Goal: Navigation & Orientation: Find specific page/section

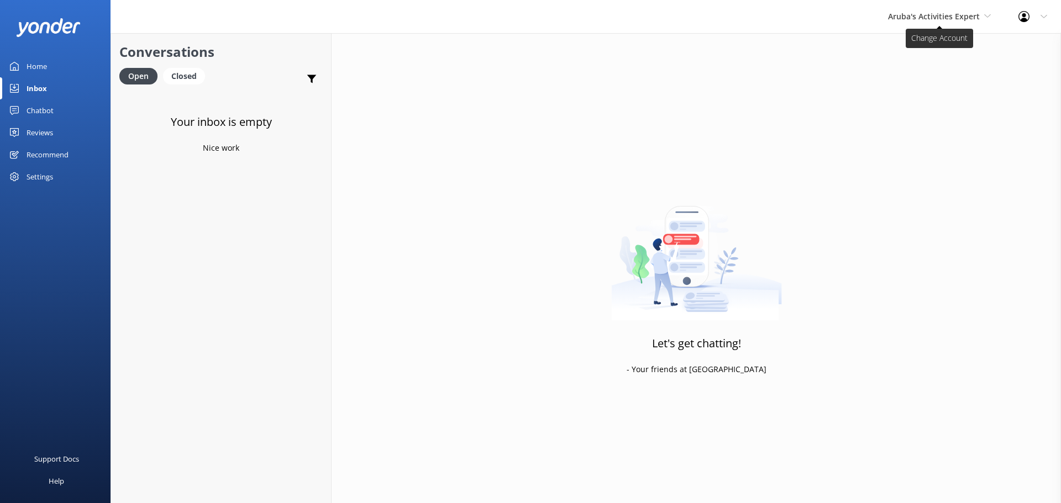
click at [939, 17] on span "Aruba's Activities Expert" at bounding box center [934, 16] width 92 height 11
click at [917, 80] on link "Aruba's Activities Expert" at bounding box center [929, 73] width 111 height 27
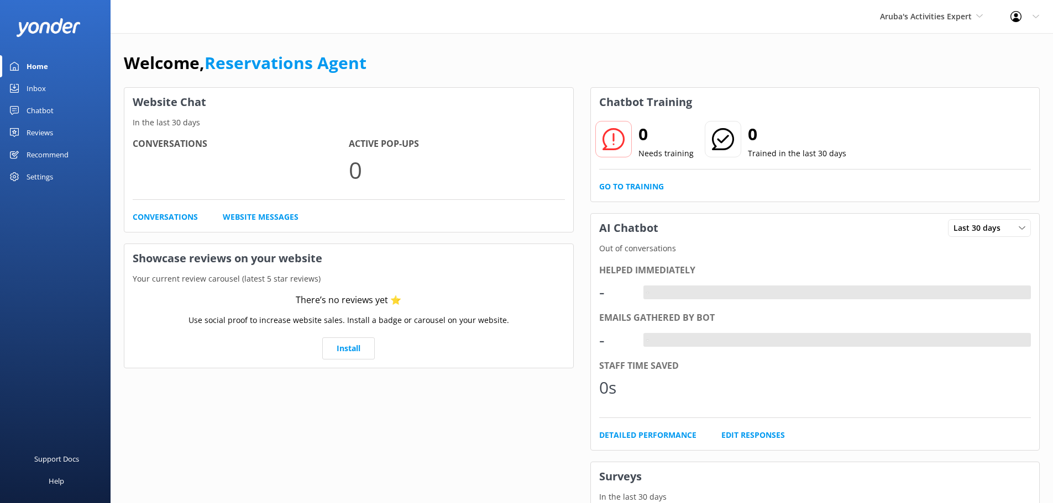
click at [50, 91] on link "Inbox" at bounding box center [55, 88] width 111 height 22
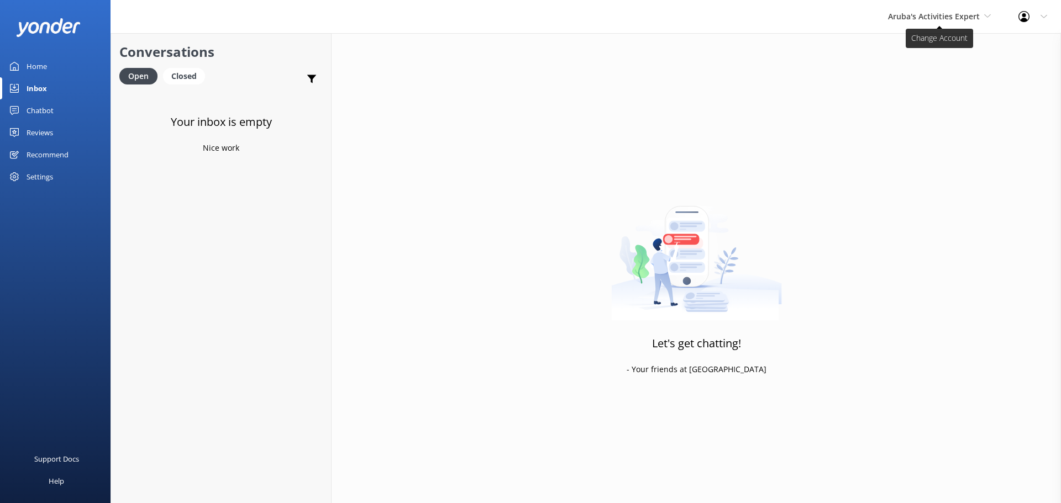
click at [934, 21] on span "Aruba's Activities Expert" at bounding box center [934, 16] width 92 height 11
click at [917, 90] on link "The Captain" at bounding box center [929, 99] width 111 height 27
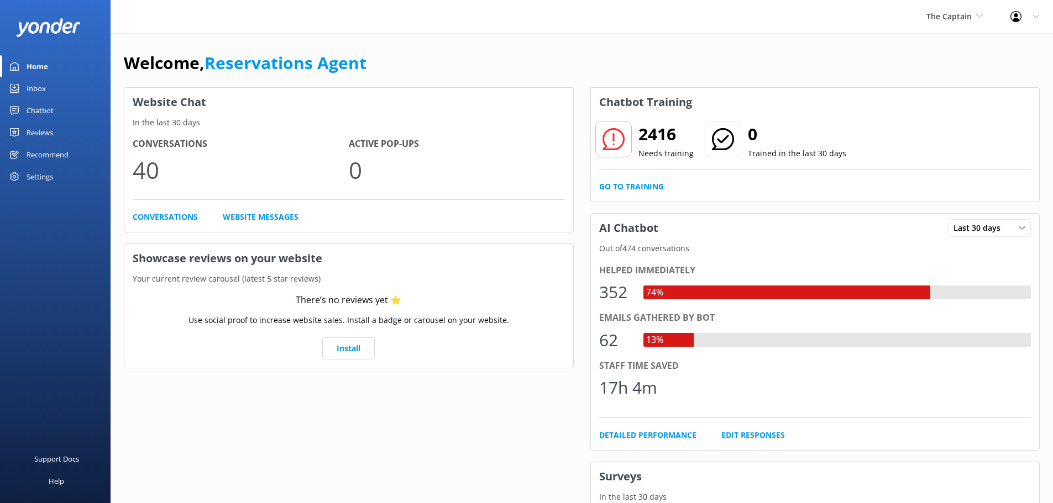
click at [47, 91] on link "Inbox" at bounding box center [55, 88] width 111 height 22
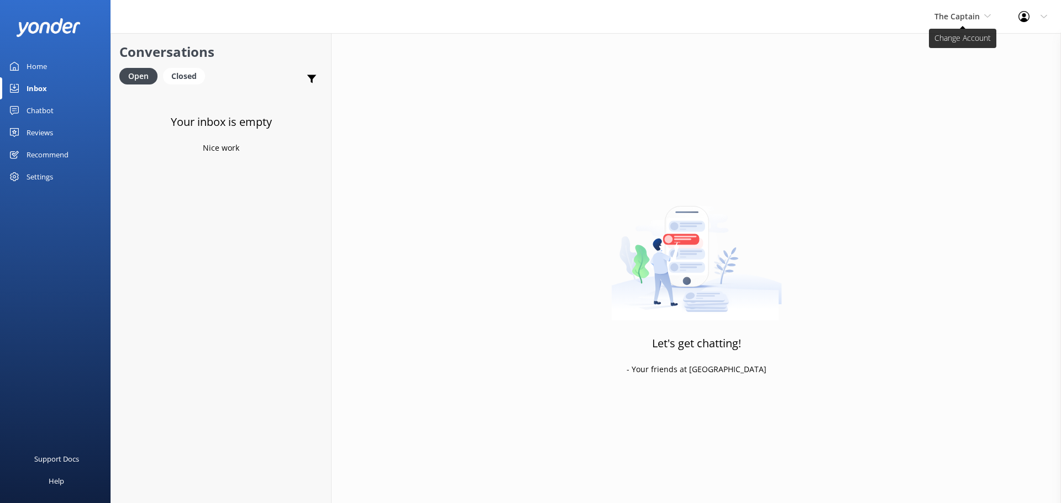
click at [980, 15] on span "The Captain" at bounding box center [963, 17] width 56 height 12
click at [956, 49] on link "De [GEOGRAPHIC_DATA]" at bounding box center [976, 46] width 111 height 27
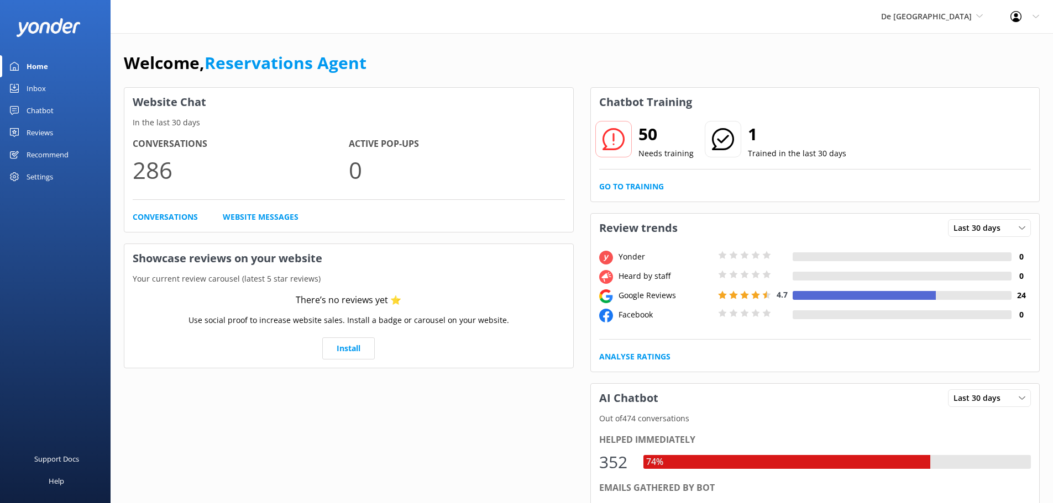
click at [51, 90] on link "Inbox" at bounding box center [55, 88] width 111 height 22
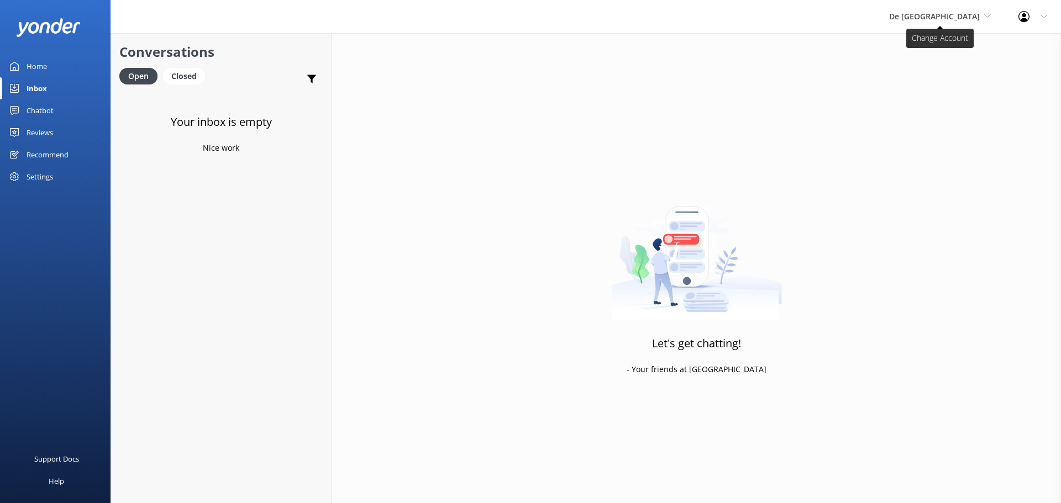
click at [968, 22] on span "De [GEOGRAPHIC_DATA]" at bounding box center [940, 17] width 102 height 12
click at [942, 107] on link "The Captain" at bounding box center [930, 99] width 111 height 27
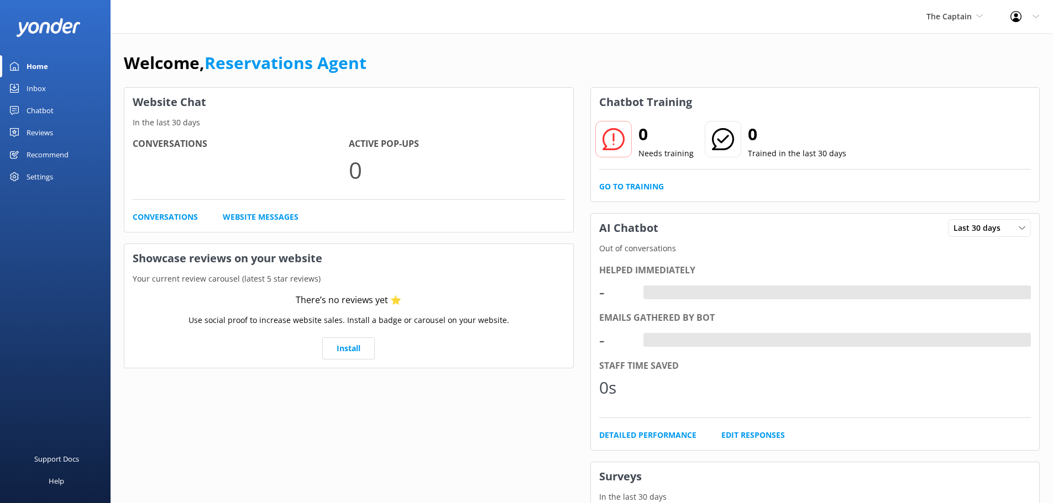
click at [53, 88] on link "Inbox" at bounding box center [55, 88] width 111 height 22
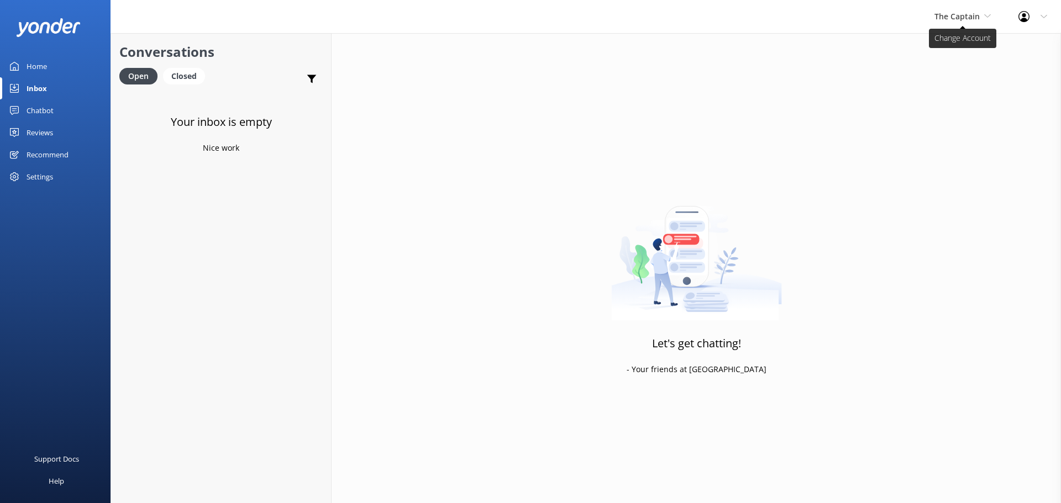
click at [970, 11] on span "The Captain" at bounding box center [963, 17] width 56 height 12
click at [974, 70] on link "Aruba's Activities Expert" at bounding box center [976, 73] width 111 height 27
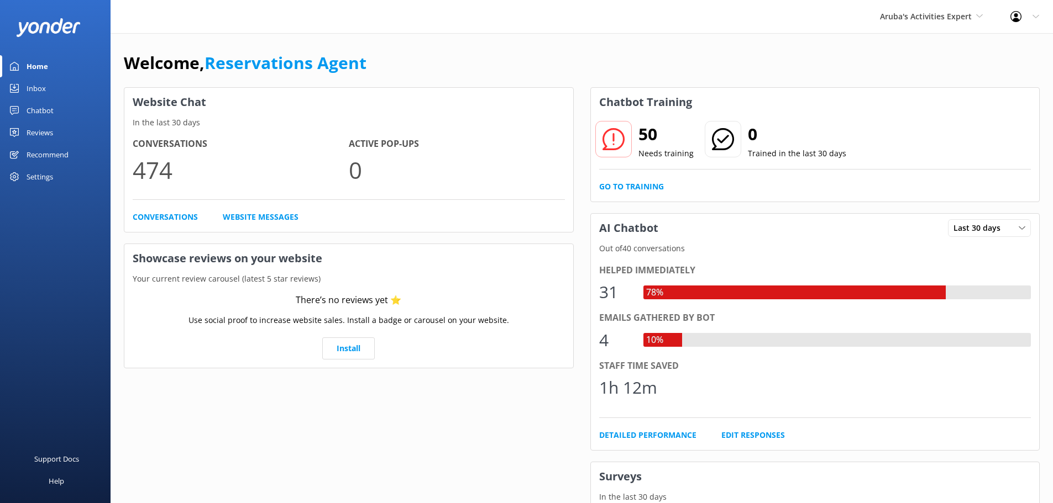
click at [64, 93] on link "Inbox" at bounding box center [55, 88] width 111 height 22
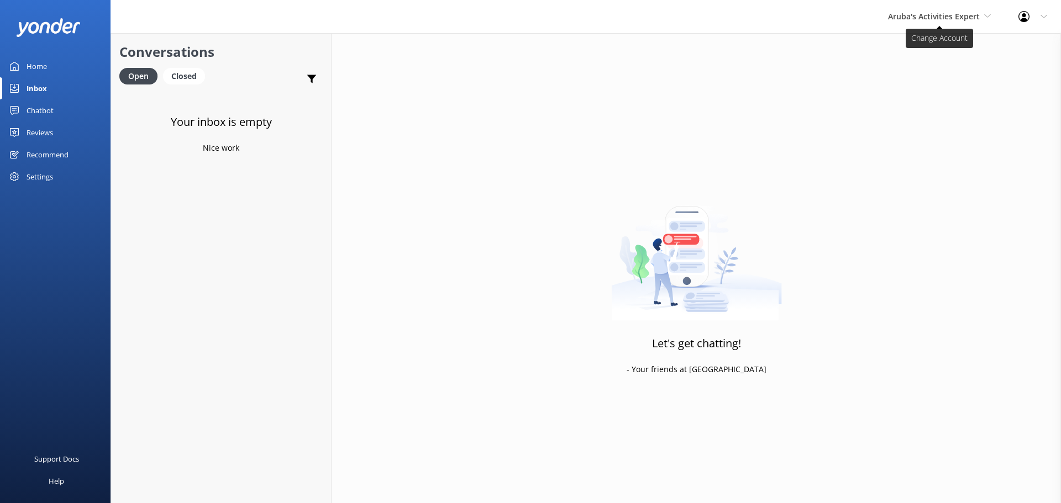
click at [941, 13] on span "Aruba's Activities Expert" at bounding box center [934, 16] width 92 height 11
click at [933, 90] on link "The Captain" at bounding box center [929, 99] width 111 height 27
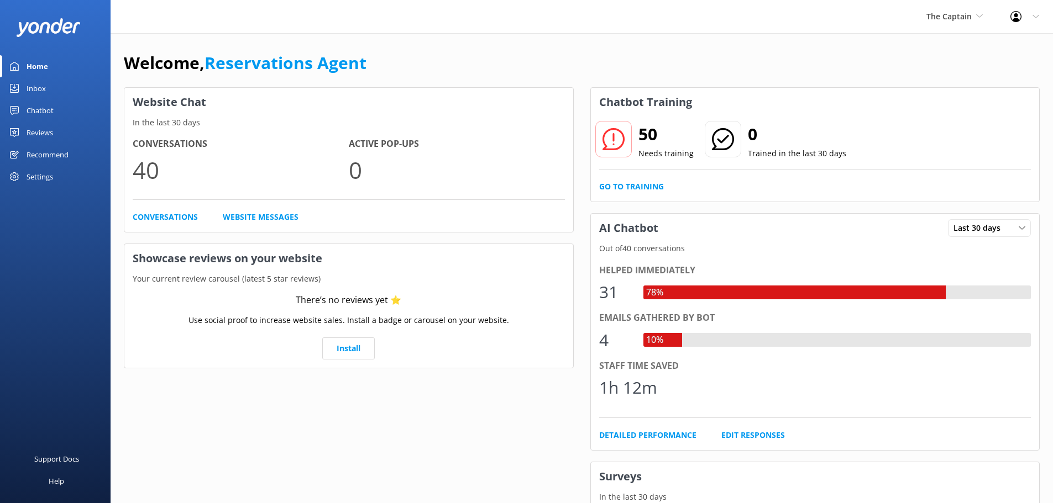
click at [62, 88] on link "Inbox" at bounding box center [55, 88] width 111 height 22
